Goal: Information Seeking & Learning: Learn about a topic

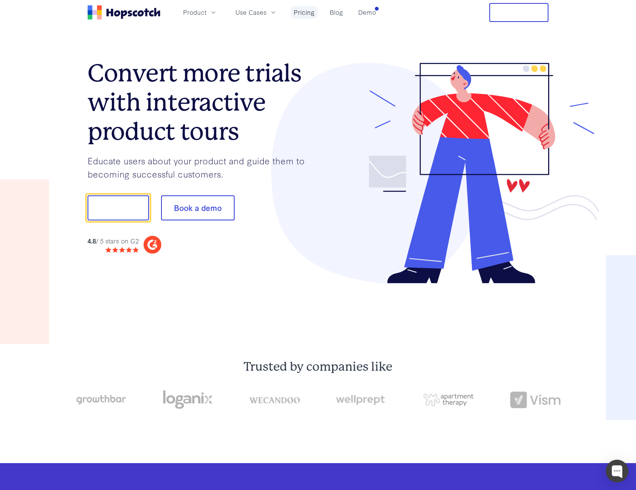
click at [303, 14] on link "Pricing" at bounding box center [304, 12] width 27 height 13
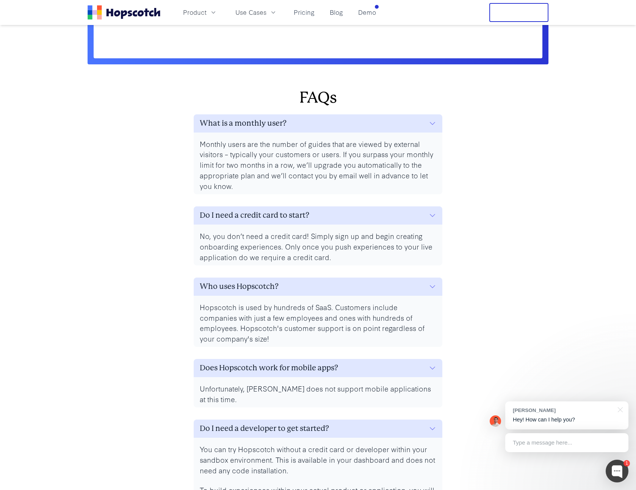
scroll to position [3390, 0]
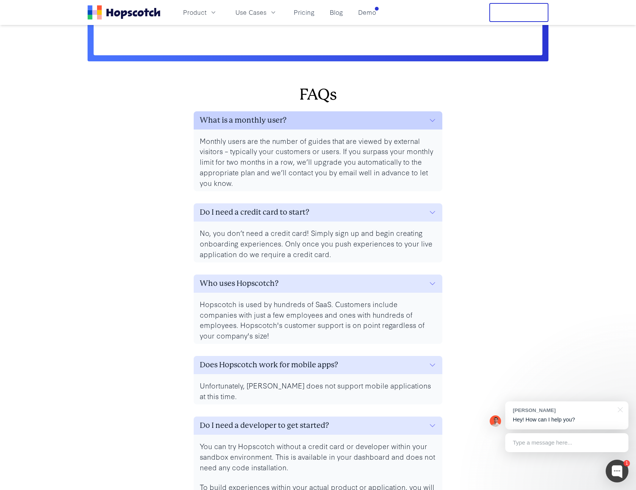
click at [241, 121] on h3 "What is a monthly user?" at bounding box center [243, 120] width 87 height 12
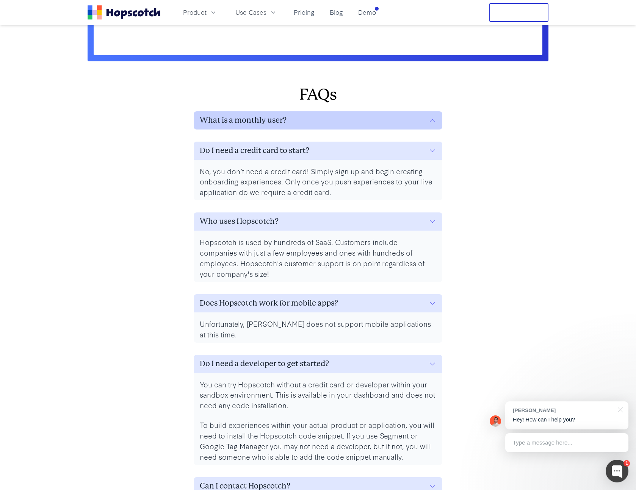
click at [241, 121] on h3 "What is a monthly user?" at bounding box center [243, 120] width 87 height 12
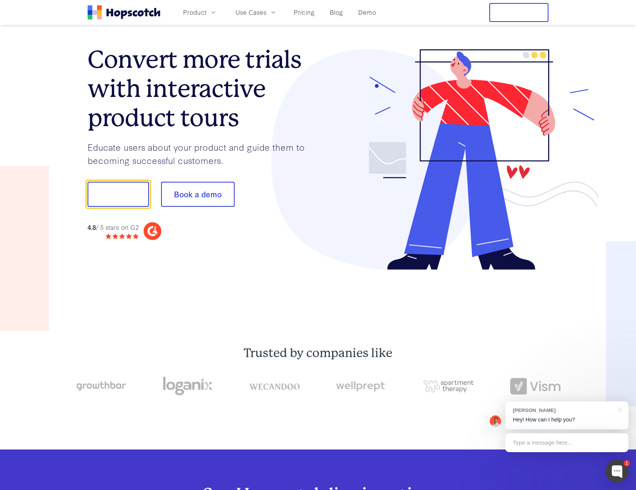
scroll to position [0, 0]
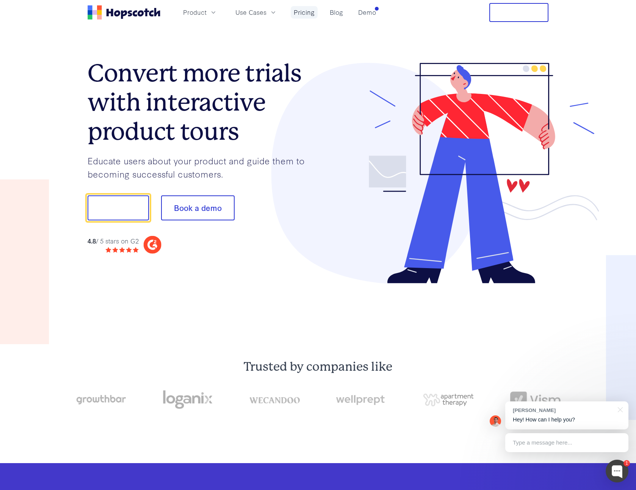
click at [308, 13] on link "Pricing" at bounding box center [304, 12] width 27 height 13
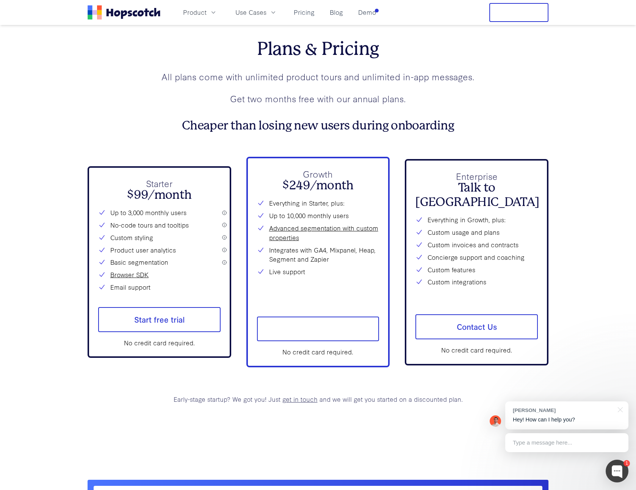
scroll to position [2814, 0]
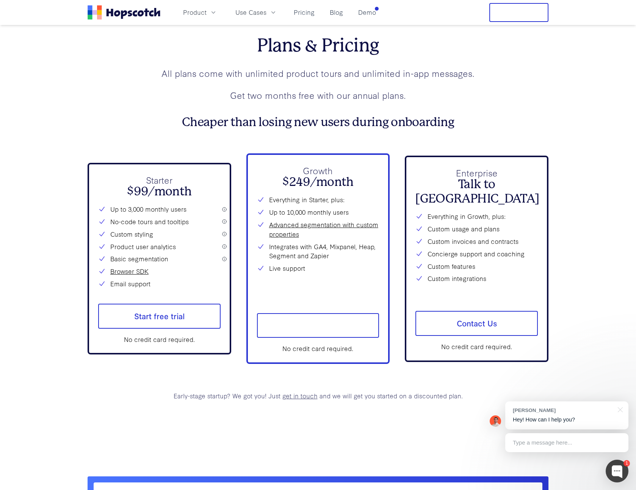
click at [380, 14] on nav "Product Use Cases Pricing Blog Demo Free Trial" at bounding box center [318, 12] width 461 height 19
click at [380, 13] on nav "Product Use Cases Pricing Blog Demo Free Trial" at bounding box center [318, 12] width 461 height 19
click at [369, 12] on link "Demo" at bounding box center [367, 12] width 24 height 13
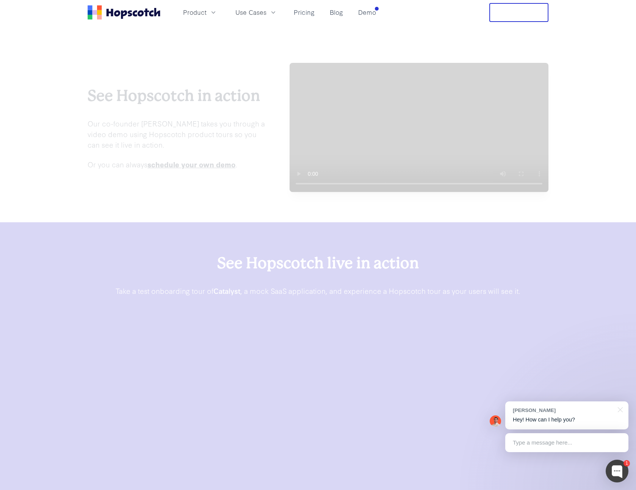
click at [369, 12] on link "Demo" at bounding box center [367, 12] width 24 height 13
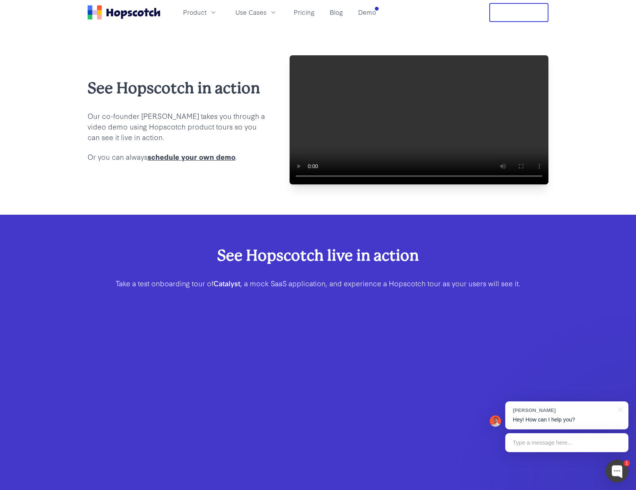
click at [255, 142] on p "Our co-founder [PERSON_NAME] takes you through a video demo using Hopscotch pro…" at bounding box center [177, 127] width 178 height 32
